Goal: Task Accomplishment & Management: Use online tool/utility

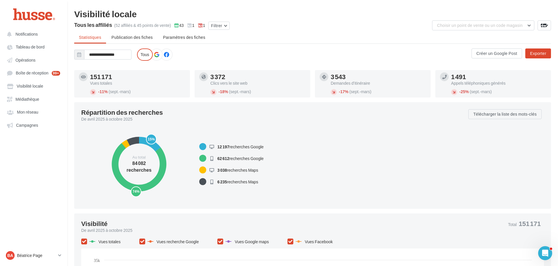
click at [24, 58] on span "Opérations" at bounding box center [25, 60] width 20 height 5
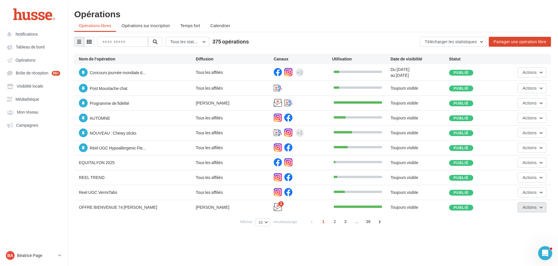
click at [530, 210] on span "Actions" at bounding box center [530, 207] width 14 height 5
click at [510, 136] on button "Editer" at bounding box center [517, 132] width 58 height 15
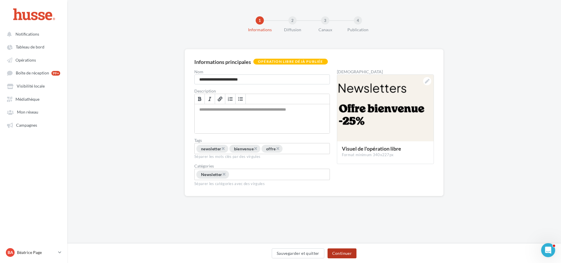
click at [344, 250] on button "Continuer" at bounding box center [342, 254] width 29 height 10
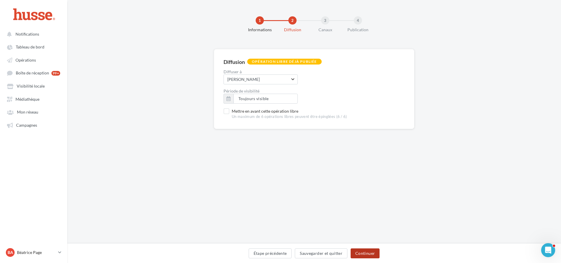
click at [363, 251] on button "Continuer" at bounding box center [365, 254] width 29 height 10
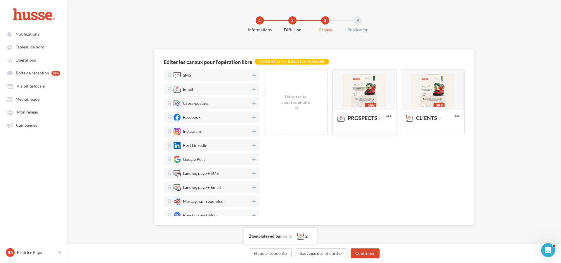
click at [366, 90] on div at bounding box center [364, 90] width 63 height 41
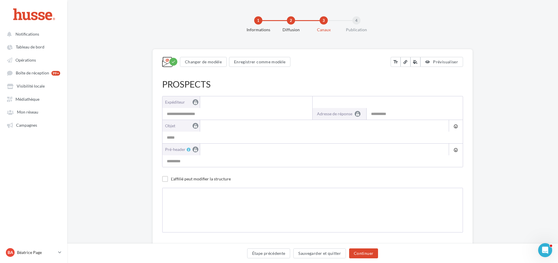
type input "**********"
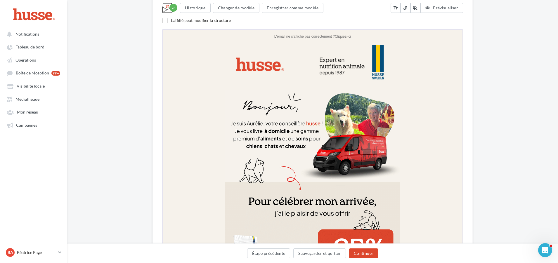
scroll to position [106, 0]
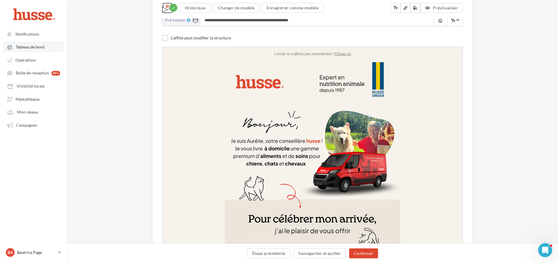
click at [28, 44] on link "Tableau de bord" at bounding box center [34, 47] width 60 height 11
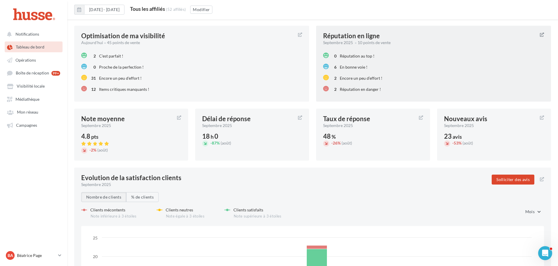
scroll to position [600, 0]
